Goal: Navigation & Orientation: Find specific page/section

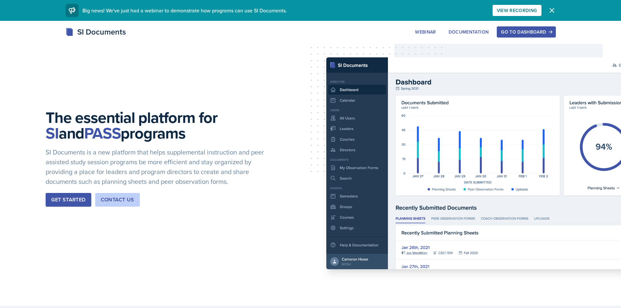
click at [522, 30] on div "Go to Dashboard" at bounding box center [526, 31] width 50 height 5
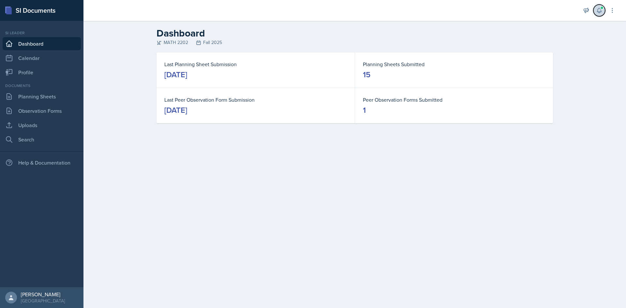
click at [600, 14] on button at bounding box center [600, 11] width 12 height 12
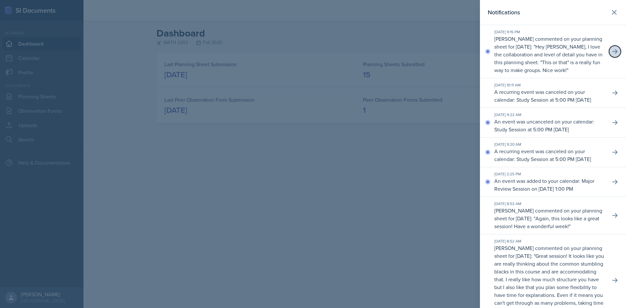
click at [614, 52] on button at bounding box center [615, 52] width 12 height 12
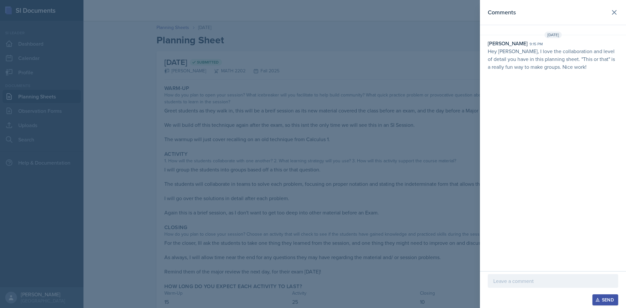
click at [414, 96] on div at bounding box center [313, 154] width 626 height 308
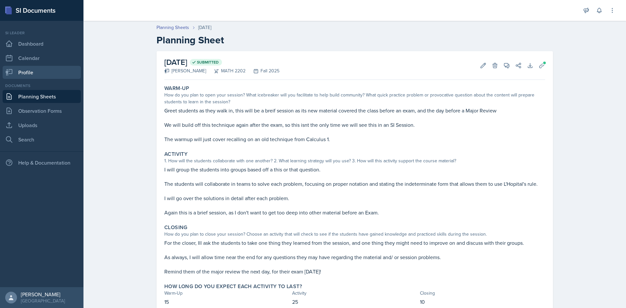
click at [43, 71] on link "Profile" at bounding box center [42, 72] width 78 height 13
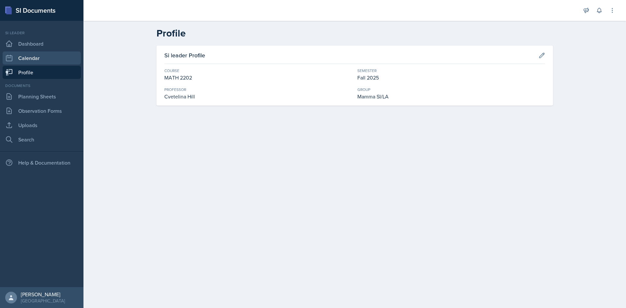
click at [41, 58] on link "Calendar" at bounding box center [42, 58] width 78 height 13
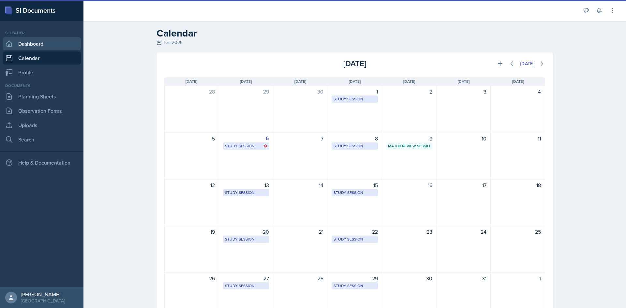
click at [52, 37] on link "Dashboard" at bounding box center [42, 43] width 78 height 13
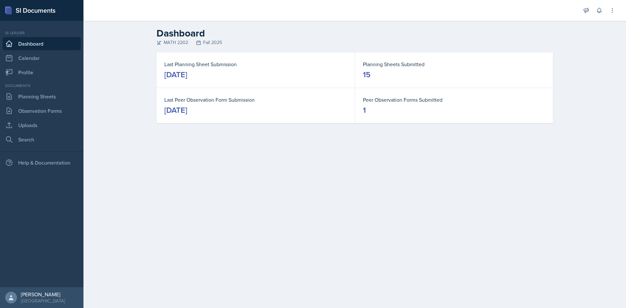
click at [49, 48] on link "Dashboard" at bounding box center [42, 43] width 78 height 13
click at [48, 57] on link "Calendar" at bounding box center [42, 58] width 78 height 13
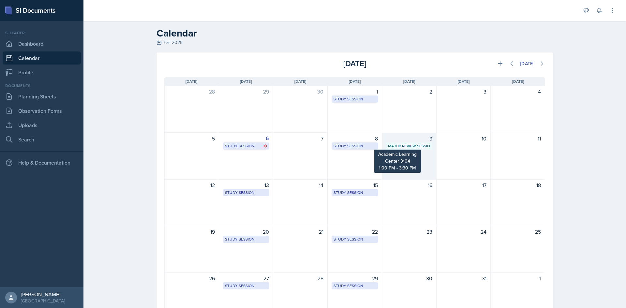
click at [412, 146] on div "Major Review Session" at bounding box center [409, 146] width 42 height 6
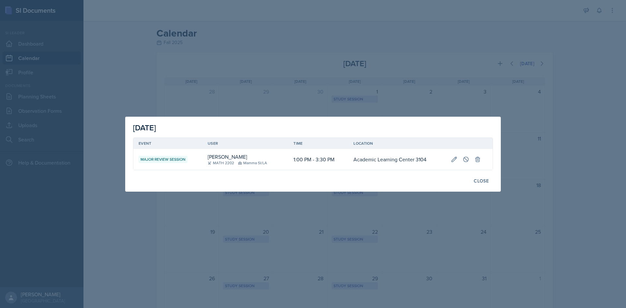
click at [549, 59] on div at bounding box center [313, 154] width 626 height 308
